Goal: Information Seeking & Learning: Learn about a topic

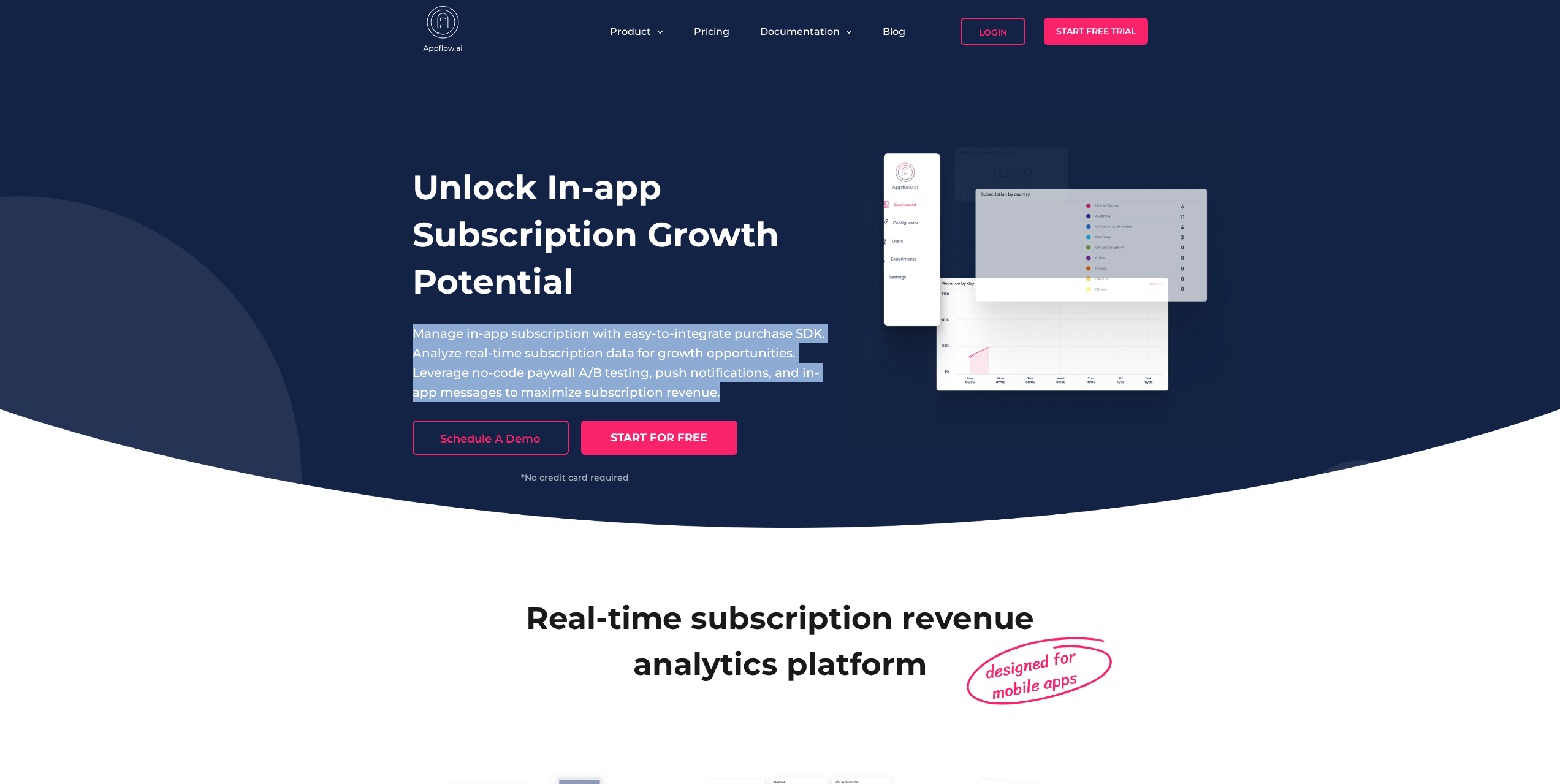
drag, startPoint x: 407, startPoint y: 334, endPoint x: 796, endPoint y: 392, distance: 393.3
click at [796, 392] on div "Unlock In-app Subscription Growth Potential Manage in-app subscription with eas…" at bounding box center [780, 295] width 1560 height 465
click at [798, 392] on p "Manage in-app subscription with easy-to-integrate purchase SDK. Analyze real-ti…" at bounding box center [619, 363] width 413 height 79
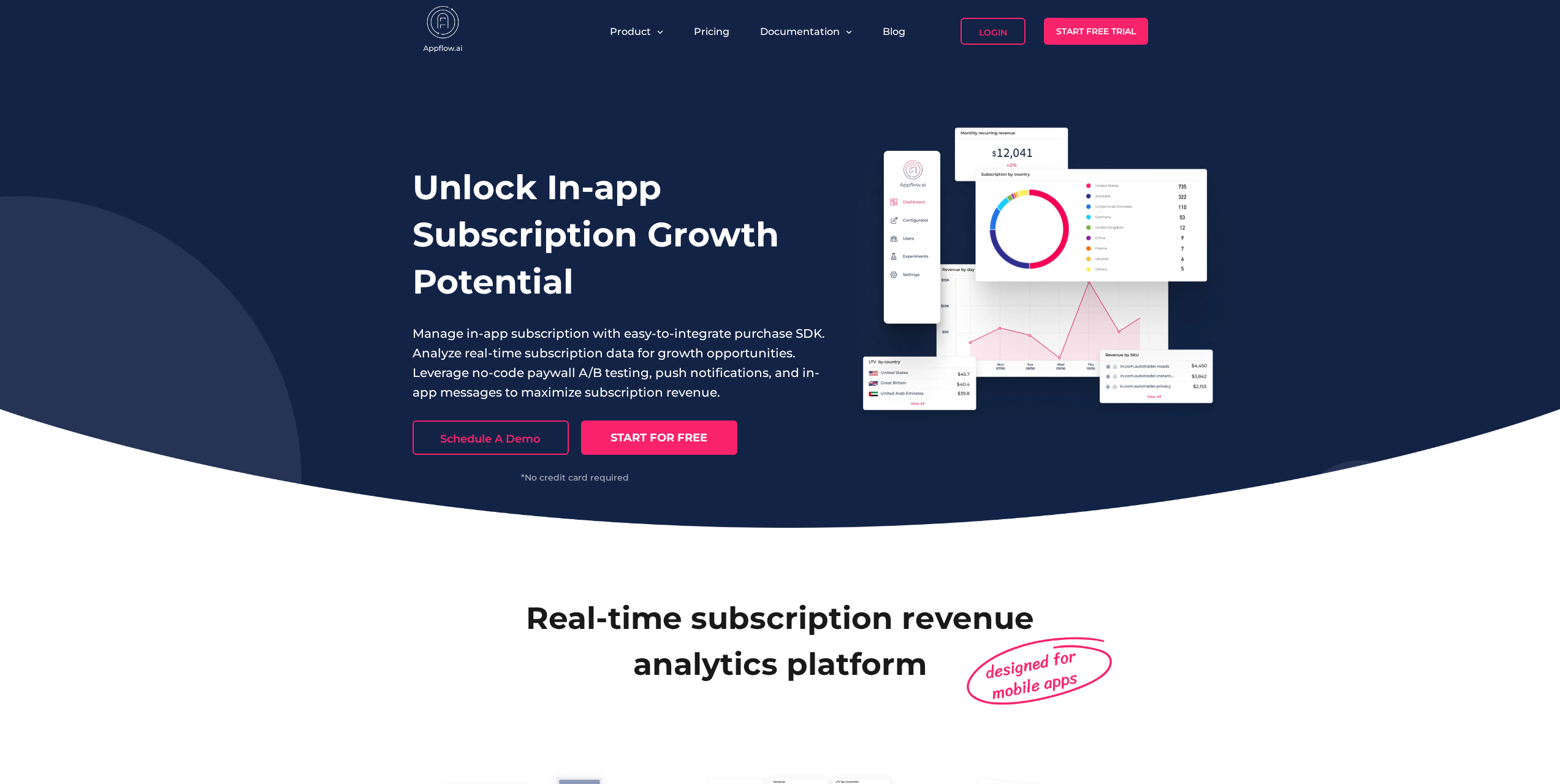
click at [664, 19] on div "Product Pricing Documentation Blog Login Start Free Trial" at bounding box center [780, 31] width 735 height 63
click at [660, 31] on div "Product" at bounding box center [637, 31] width 66 height 27
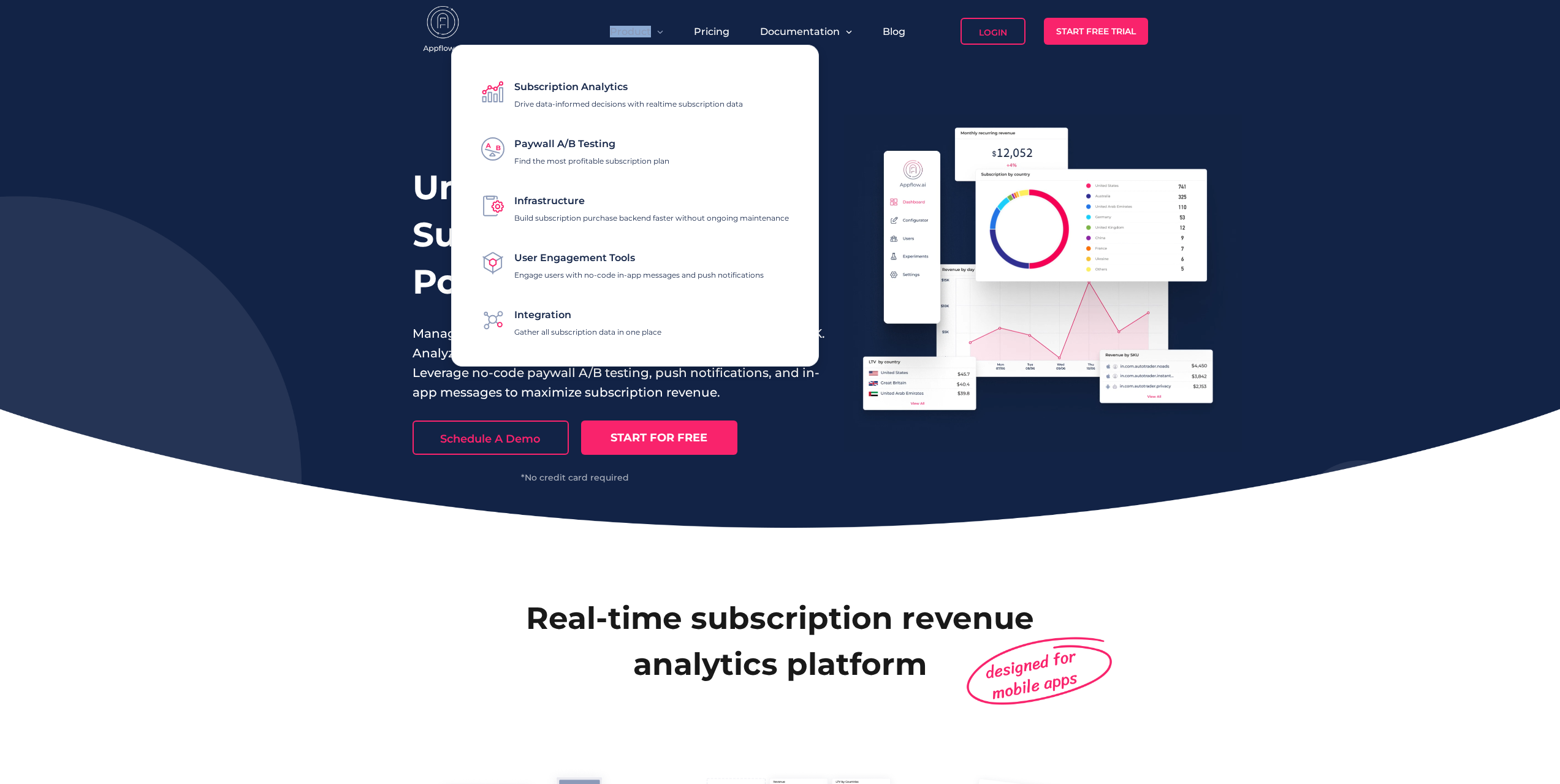
click at [646, 27] on span "Product" at bounding box center [630, 31] width 41 height 11
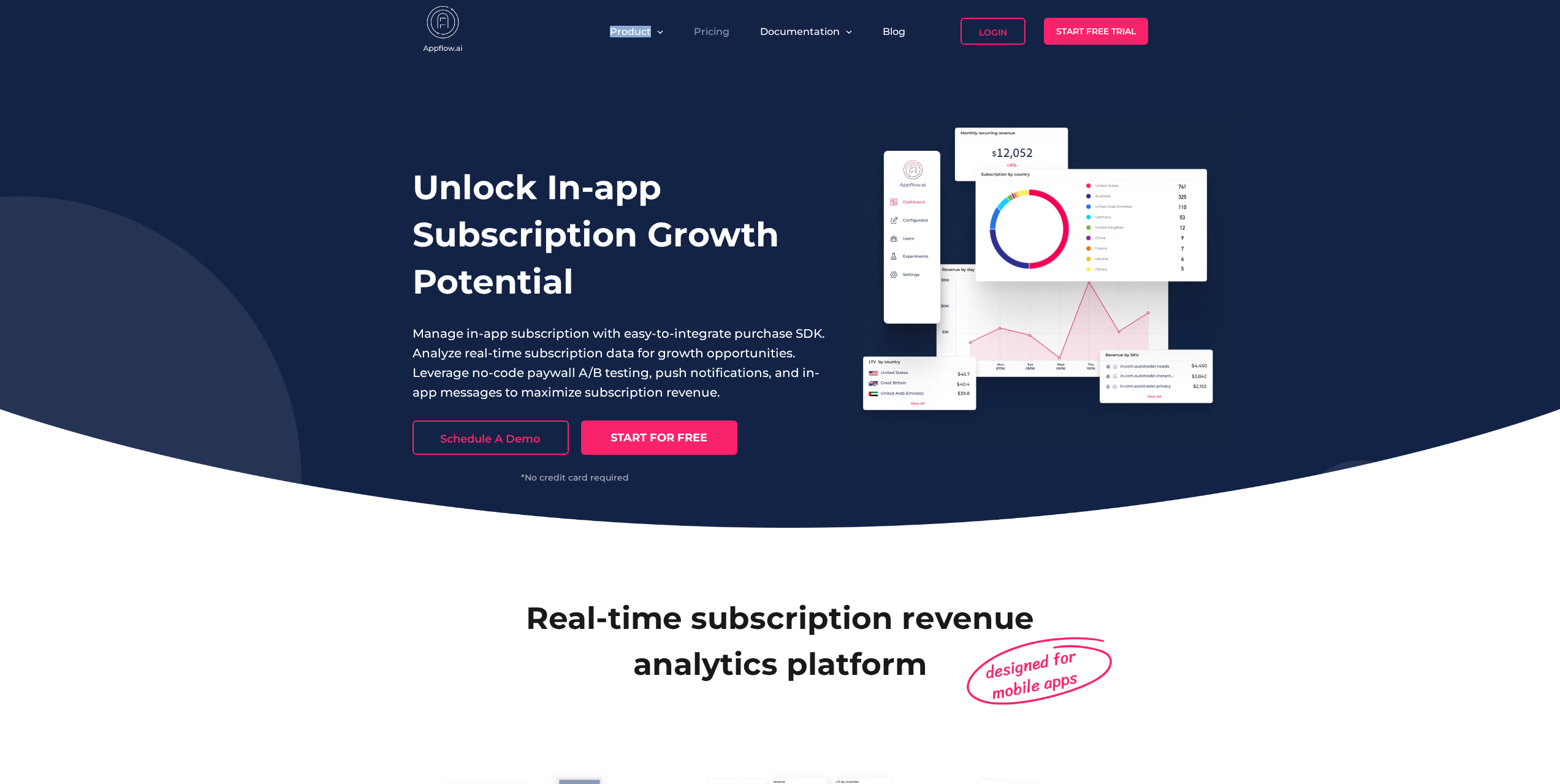
click at [713, 29] on link "Pricing" at bounding box center [712, 31] width 36 height 11
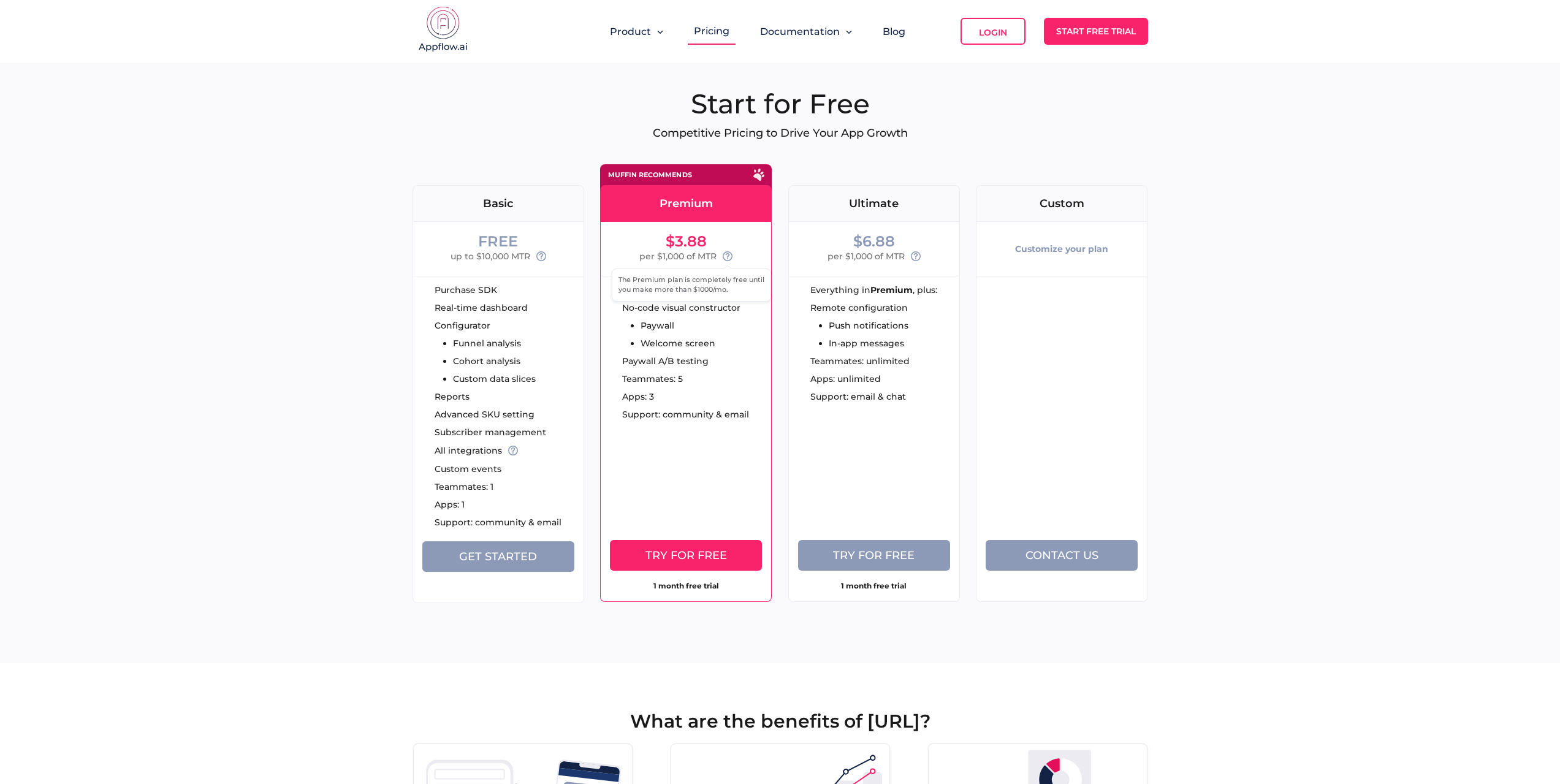
click at [724, 256] on icon at bounding box center [727, 256] width 9 height 9
